Goal: Task Accomplishment & Management: Complete application form

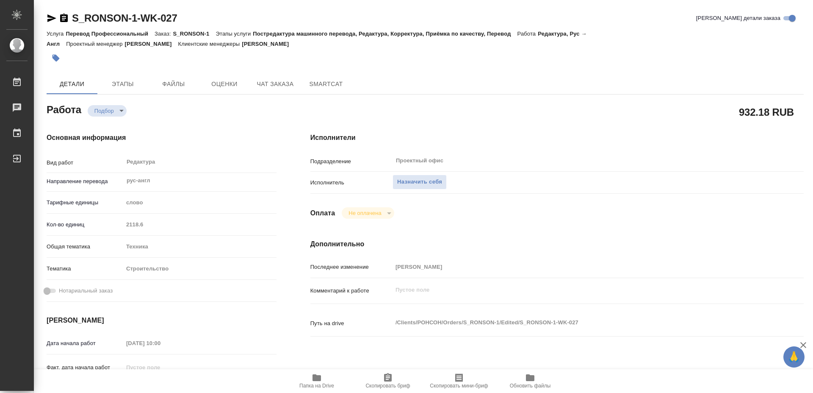
type textarea "x"
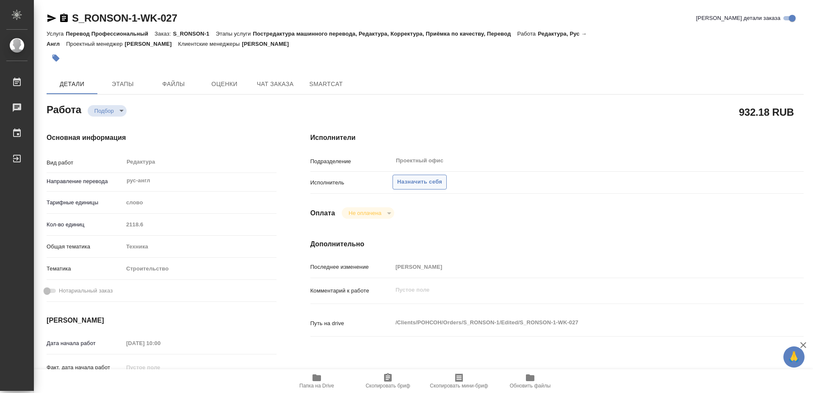
click at [420, 177] on span "Назначить себя" at bounding box center [419, 182] width 45 height 10
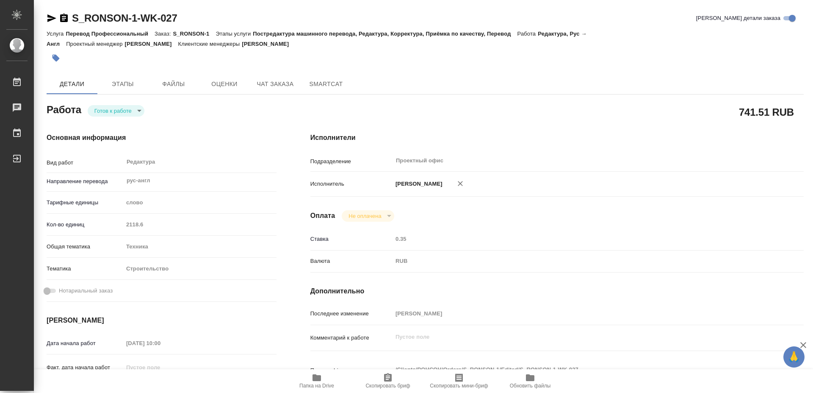
type textarea "x"
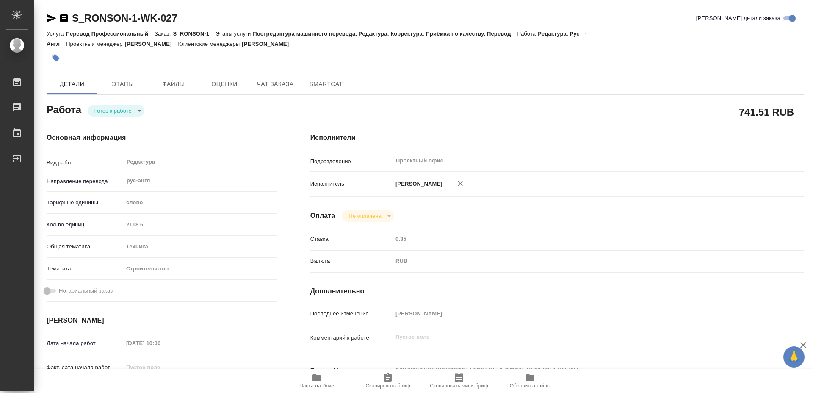
click at [314, 383] on span "Папка на Drive" at bounding box center [316, 385] width 35 height 6
type textarea "x"
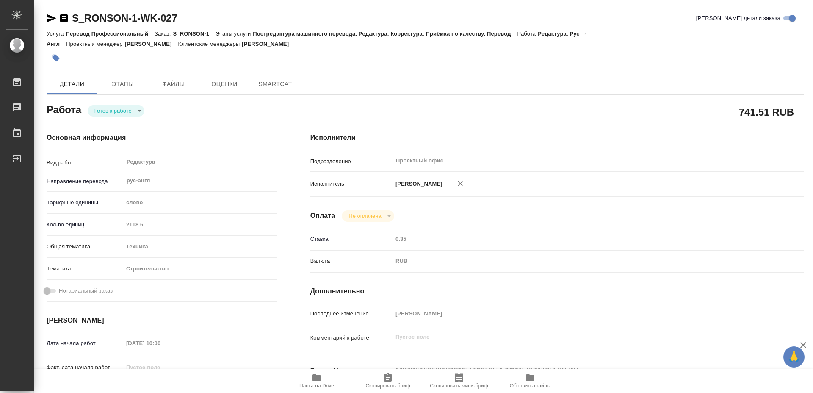
type textarea "x"
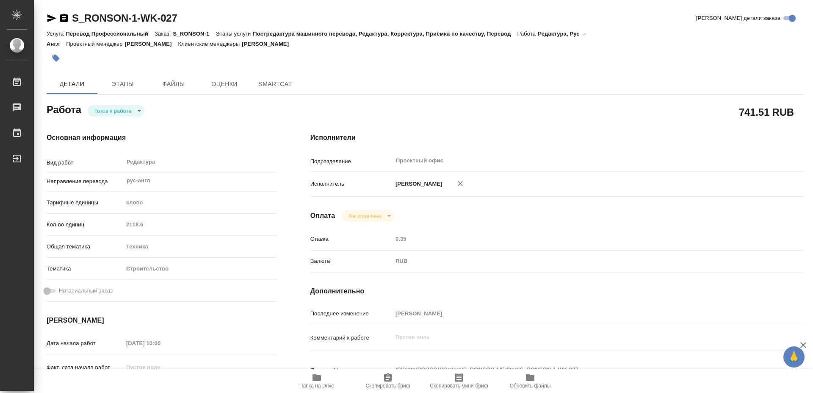
type textarea "x"
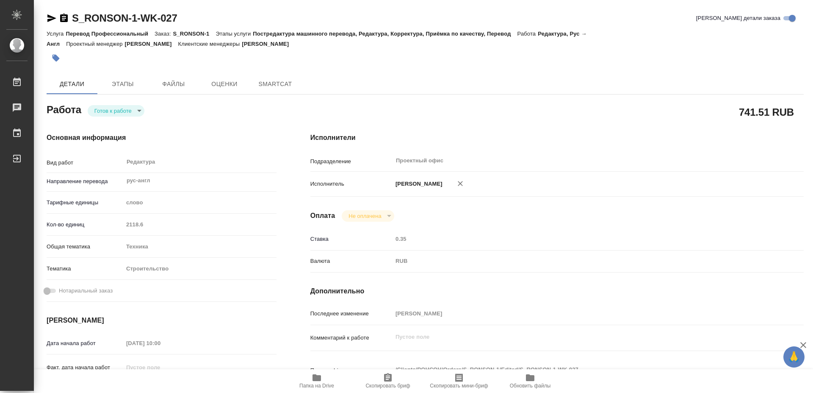
type textarea "x"
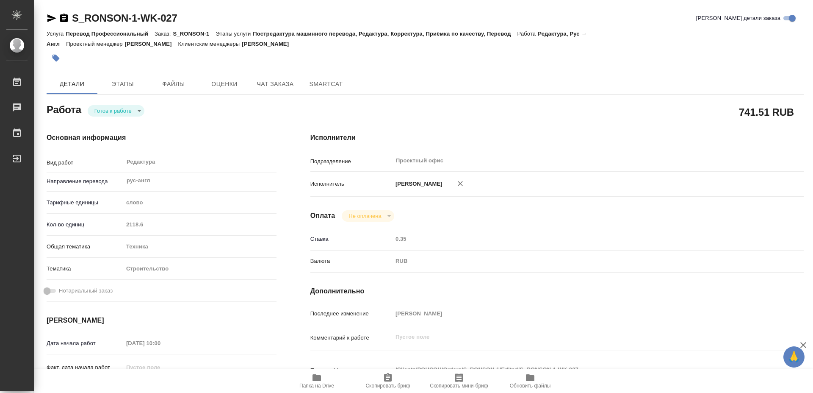
type textarea "x"
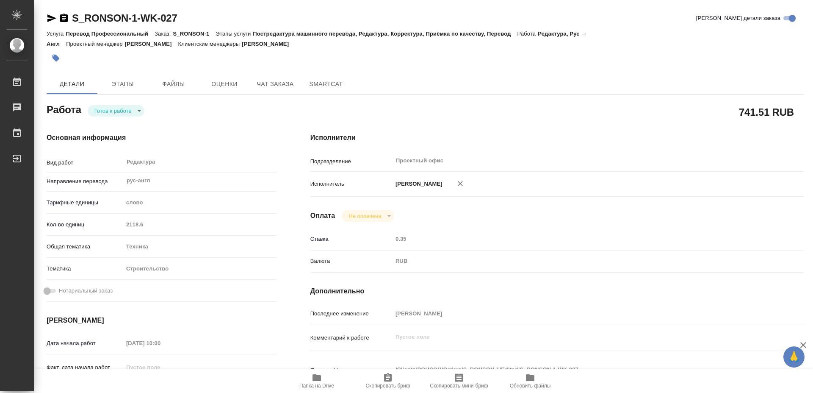
type textarea "x"
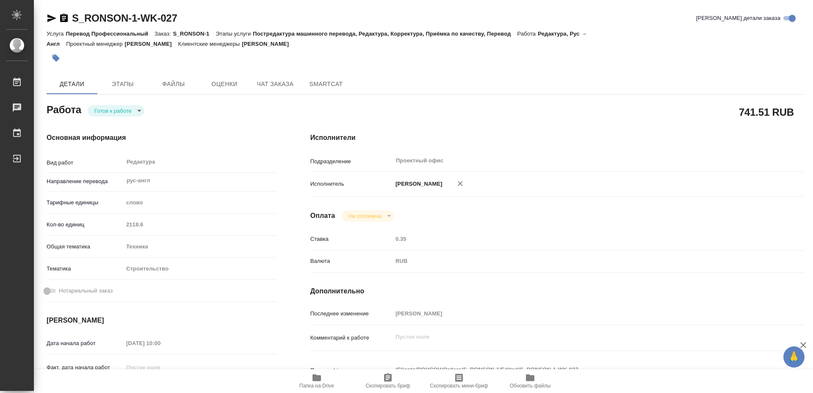
type textarea "x"
